Goal: Navigation & Orientation: Locate item on page

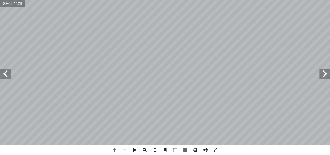
click at [322, 74] on span at bounding box center [324, 73] width 11 height 11
click at [328, 70] on span at bounding box center [324, 73] width 11 height 11
click at [323, 72] on span at bounding box center [324, 73] width 11 height 11
click at [4, 72] on span at bounding box center [5, 73] width 11 height 11
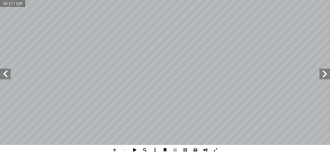
click at [4, 75] on span at bounding box center [5, 73] width 11 height 11
click at [8, 73] on span at bounding box center [5, 73] width 11 height 11
click at [115, 146] on span at bounding box center [114, 150] width 10 height 10
